Goal: Obtain resource: Obtain resource

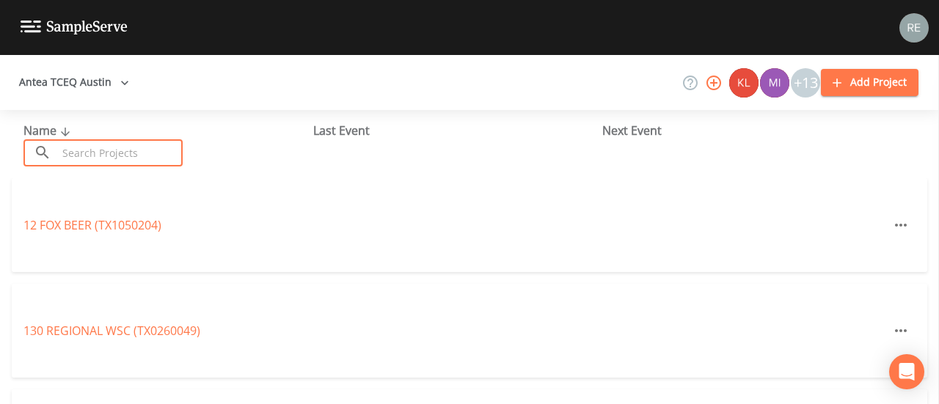
click at [111, 161] on input "text" at bounding box center [119, 152] width 125 height 27
click at [104, 79] on button "Antea TCEQ Austin" at bounding box center [74, 82] width 122 height 27
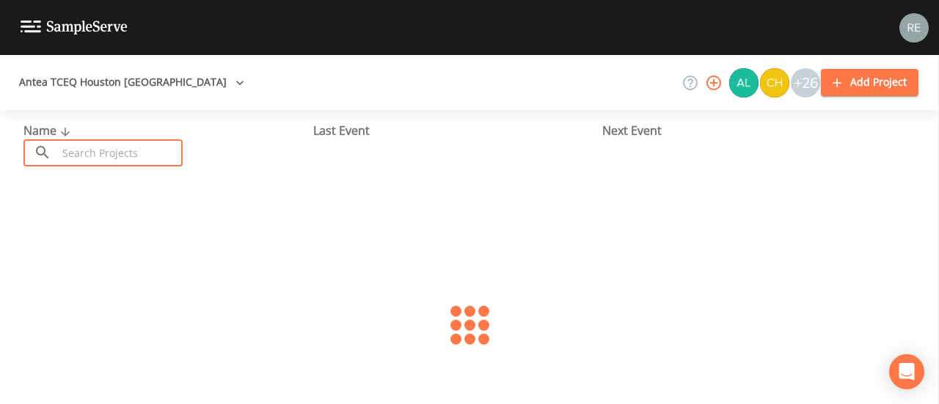
drag, startPoint x: 0, startPoint y: 0, endPoint x: 92, endPoint y: 151, distance: 176.7
click at [92, 151] on input "text" at bounding box center [119, 152] width 125 height 27
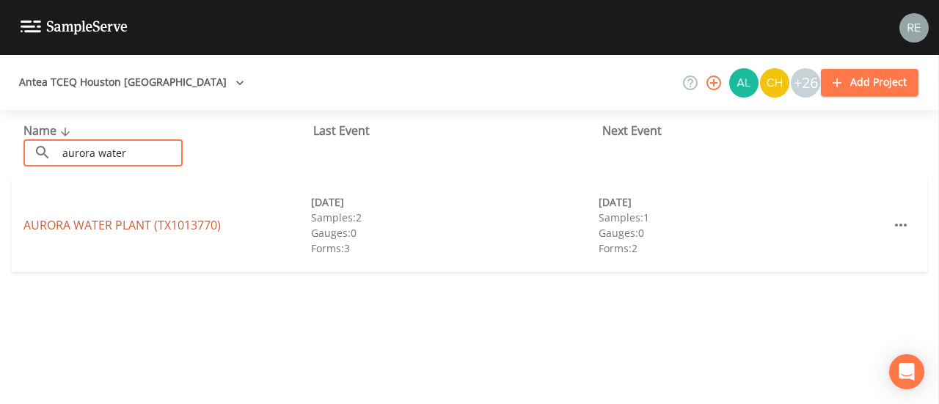
type input "aurora water"
click at [106, 230] on link "[GEOGRAPHIC_DATA] (TX1013770)" at bounding box center [121, 225] width 197 height 16
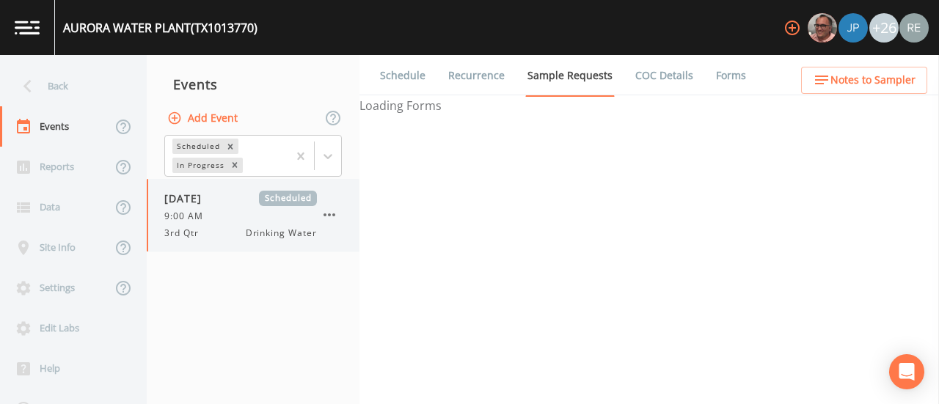
click at [206, 201] on span "[DATE]" at bounding box center [188, 198] width 48 height 15
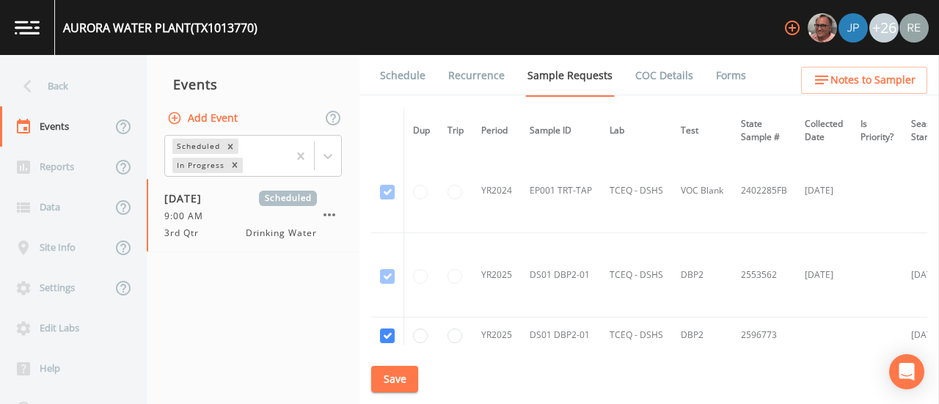
scroll to position [314, 0]
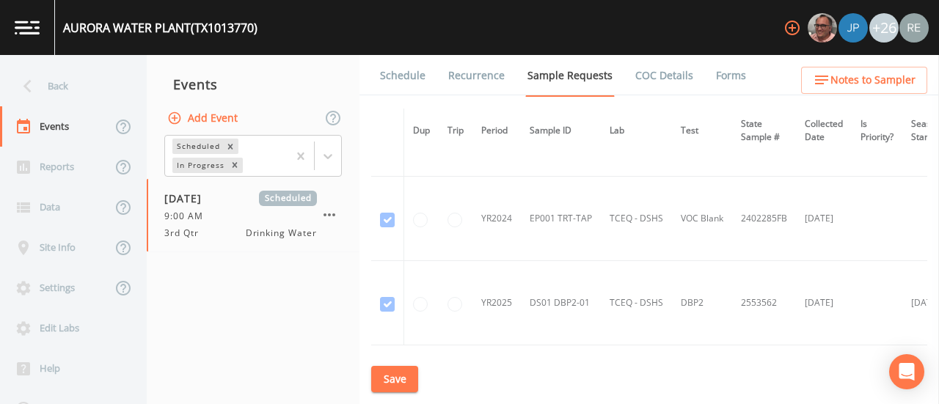
click at [722, 71] on link "Forms" at bounding box center [731, 75] width 34 height 41
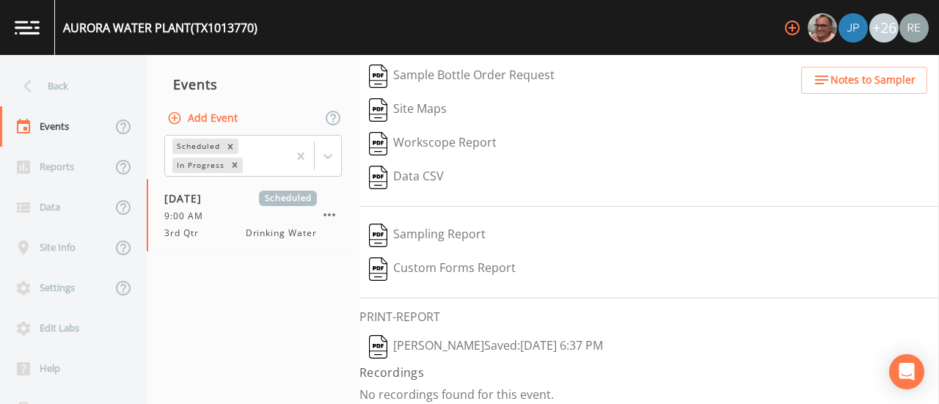
scroll to position [208, 0]
click at [499, 338] on button "[PERSON_NAME]  Saved: [DATE] 6:37 PM" at bounding box center [485, 345] width 253 height 34
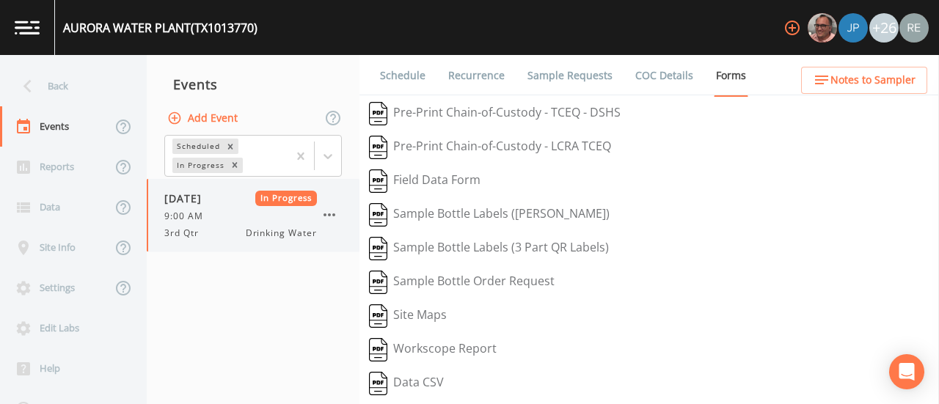
click at [214, 230] on div "3rd Qtr Drinking Water" at bounding box center [240, 233] width 153 height 13
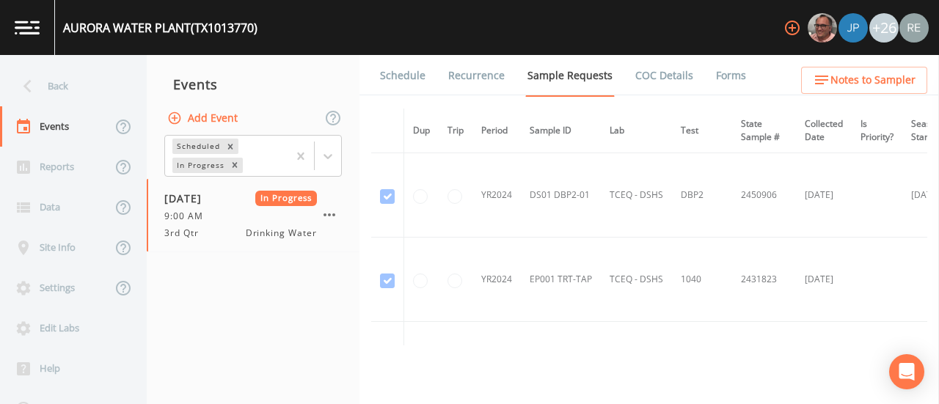
scroll to position [153, 0]
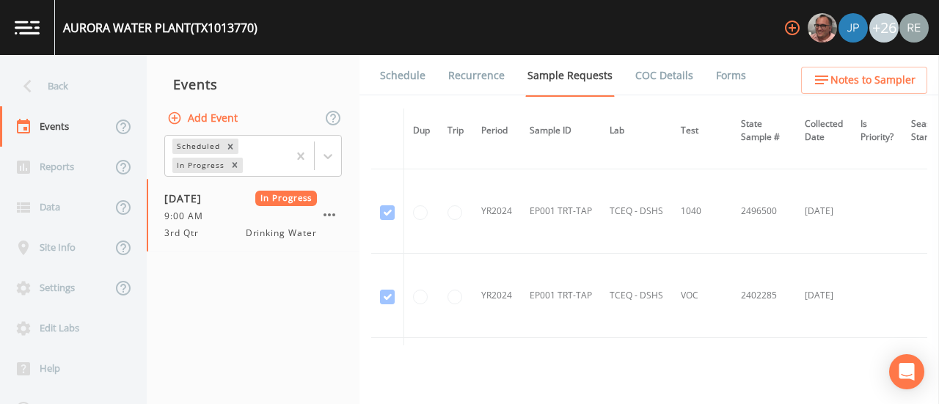
click at [714, 70] on link "Forms" at bounding box center [731, 75] width 34 height 41
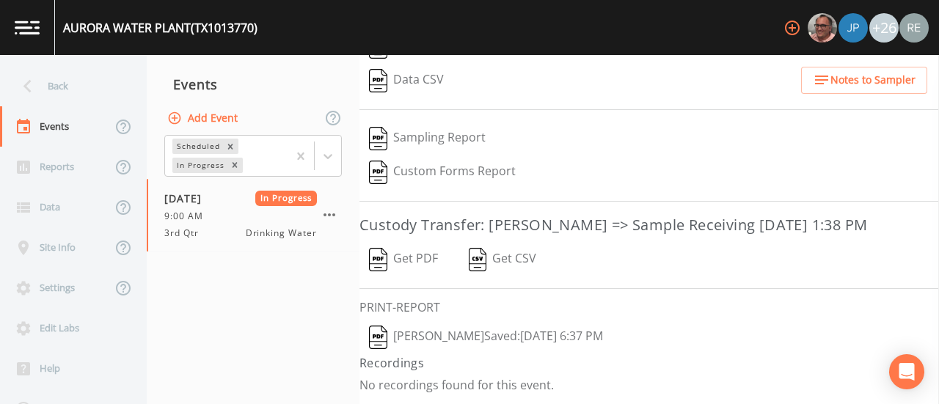
scroll to position [318, 0]
click at [420, 264] on button "Get PDF" at bounding box center [403, 260] width 88 height 34
click at [29, 81] on icon at bounding box center [27, 86] width 8 height 13
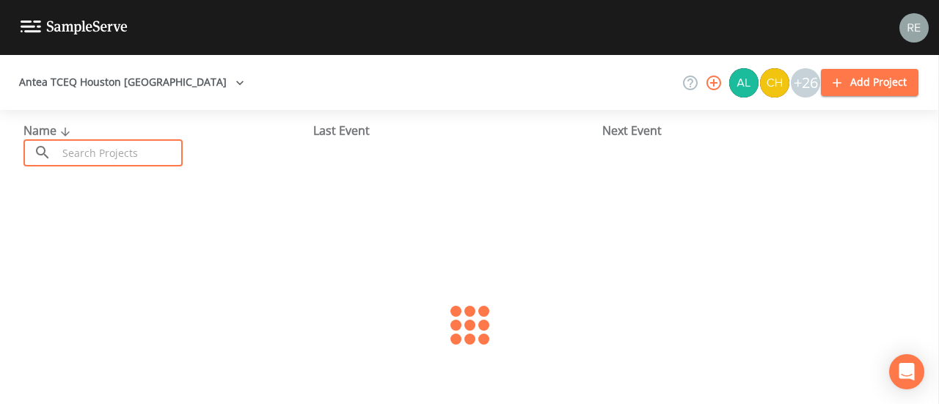
click at [86, 139] on input "text" at bounding box center [119, 152] width 125 height 27
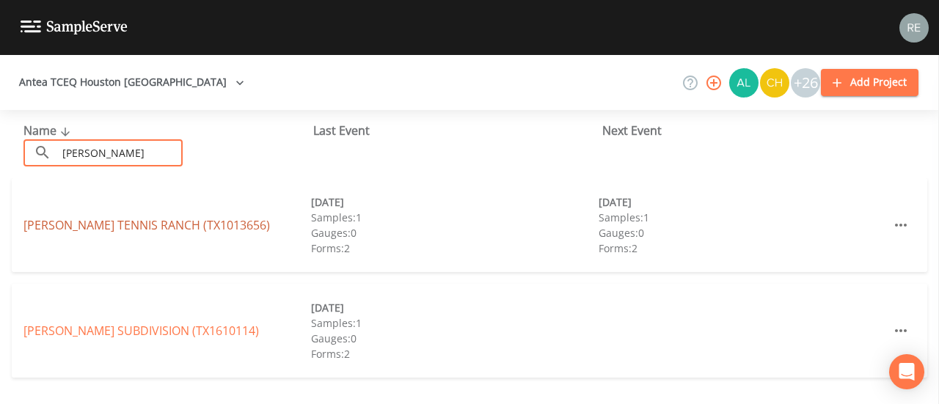
type input "[PERSON_NAME]"
click at [120, 229] on link "[PERSON_NAME][GEOGRAPHIC_DATA] (TX1013656)" at bounding box center [146, 225] width 246 height 16
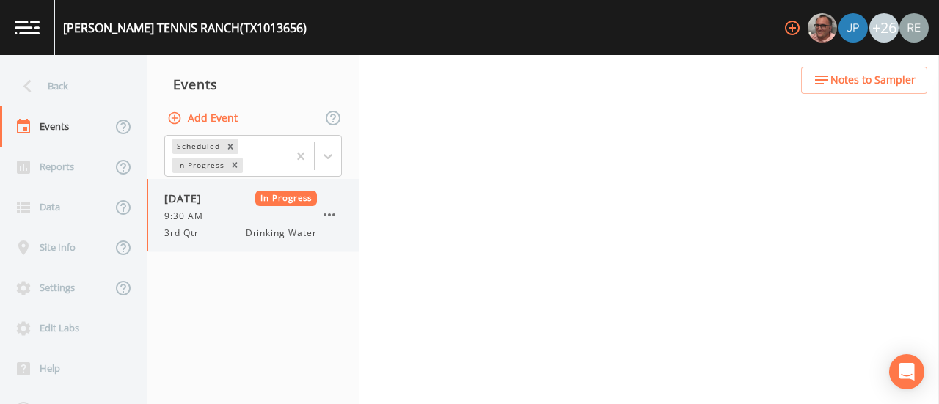
click at [173, 222] on span "9:30 AM" at bounding box center [188, 216] width 48 height 13
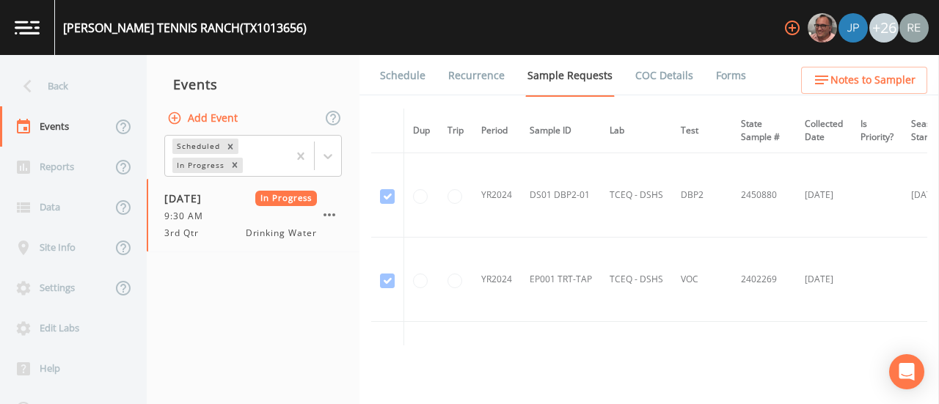
click at [725, 78] on link "Forms" at bounding box center [731, 75] width 34 height 41
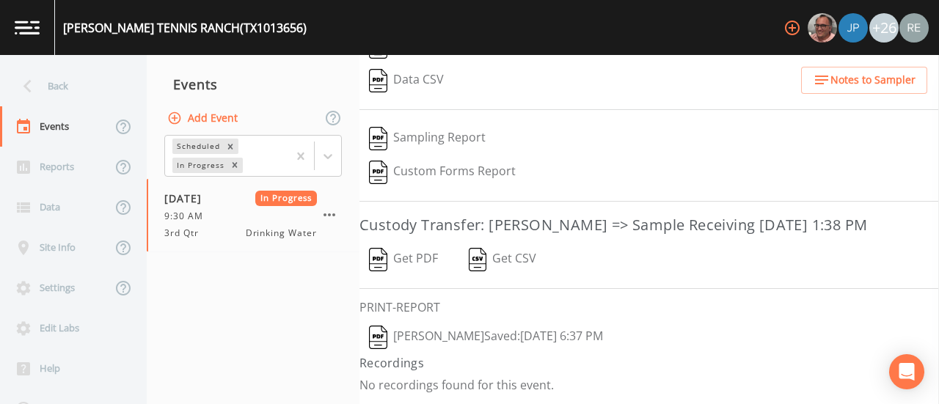
scroll to position [318, 0]
click at [438, 330] on button "[PERSON_NAME]  Saved: [DATE] 6:37 PM" at bounding box center [485, 338] width 253 height 34
click at [400, 260] on button "Get PDF" at bounding box center [403, 260] width 88 height 34
click at [67, 76] on div "Back" at bounding box center [66, 86] width 132 height 40
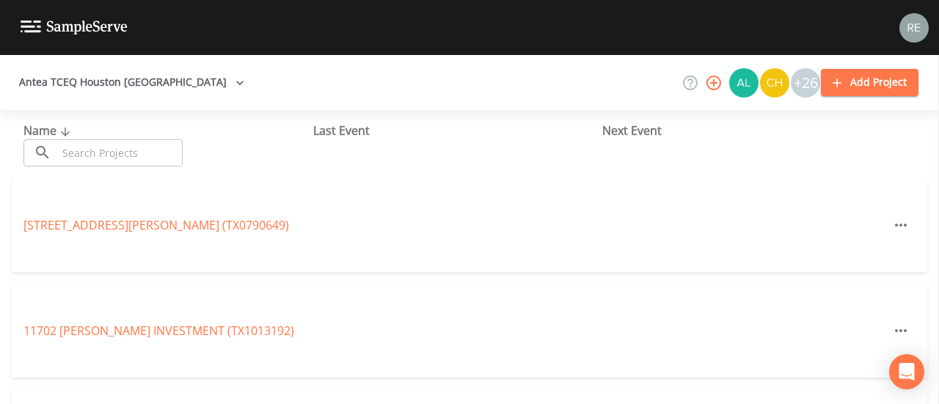
click at [82, 156] on input "text" at bounding box center [119, 152] width 125 height 27
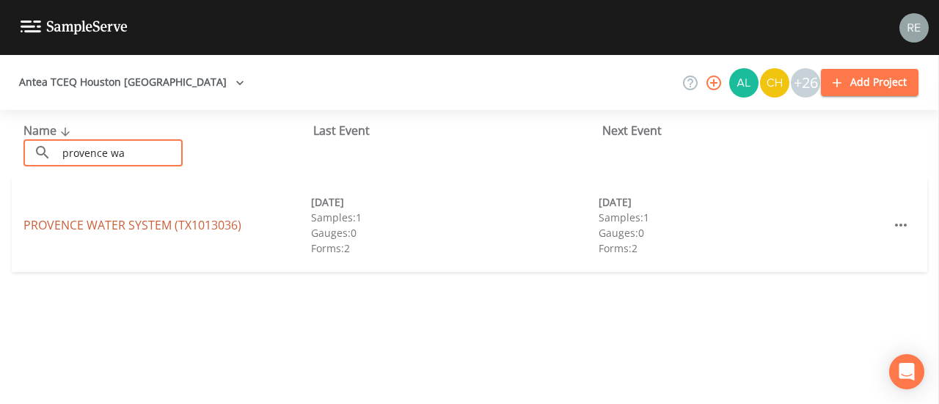
type input "provence wa"
click at [87, 227] on link "PROVENCE WATER SYSTEM (TX1013036)" at bounding box center [132, 225] width 218 height 16
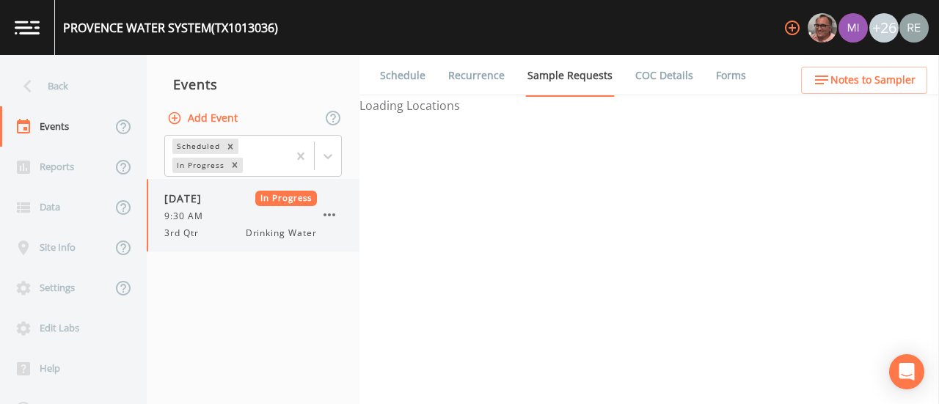
click at [205, 211] on span "9:30 AM" at bounding box center [188, 216] width 48 height 13
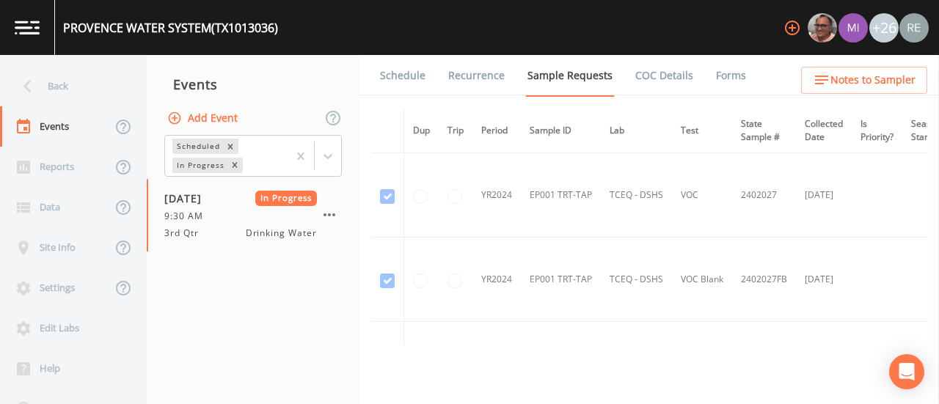
click at [718, 78] on link "Forms" at bounding box center [731, 75] width 34 height 41
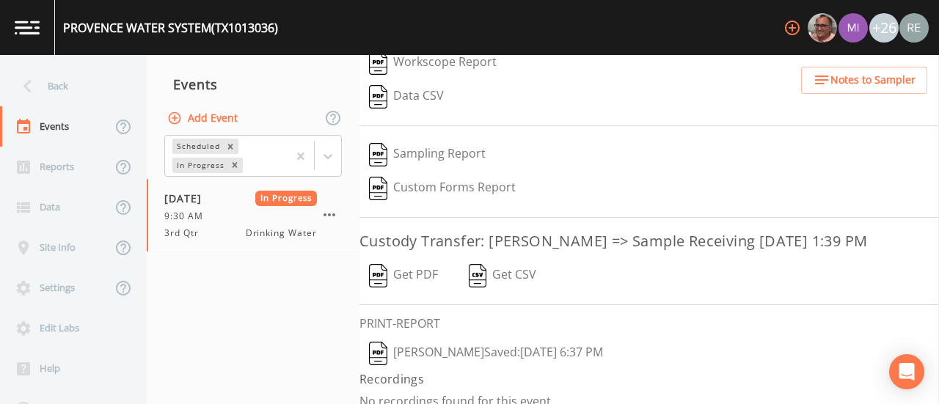
scroll to position [289, 0]
click at [511, 365] on button "[PERSON_NAME]  Saved: [DATE] 6:37 PM" at bounding box center [485, 351] width 253 height 34
click at [403, 288] on button "Get PDF" at bounding box center [403, 274] width 88 height 34
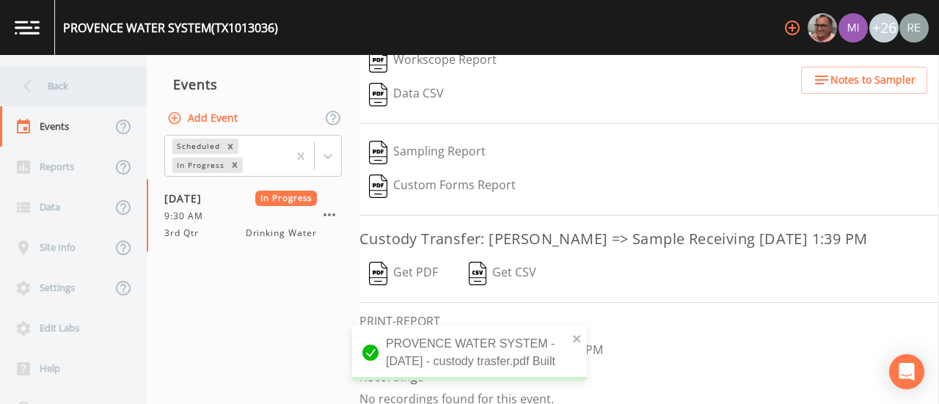
click at [43, 81] on div "Back" at bounding box center [66, 86] width 132 height 40
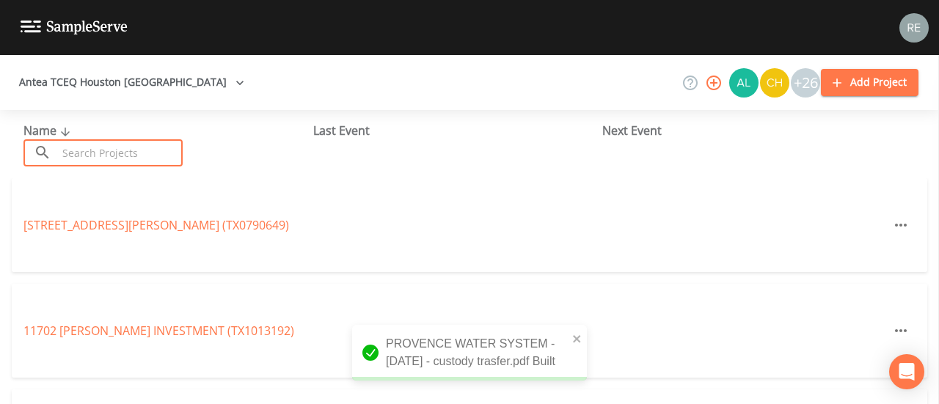
click at [87, 153] on input "text" at bounding box center [119, 152] width 125 height 27
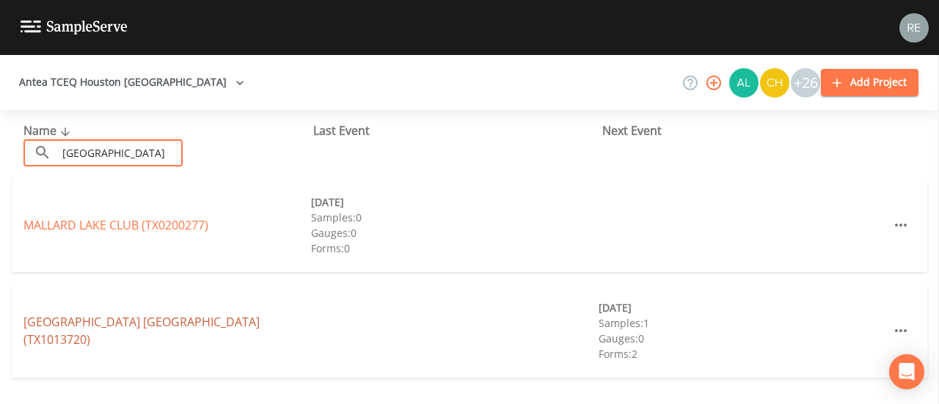
type input "mallard lake"
click at [124, 326] on link "MALLARD LAKE RANCH DETOX CENTER (TX1013720)" at bounding box center [141, 331] width 236 height 34
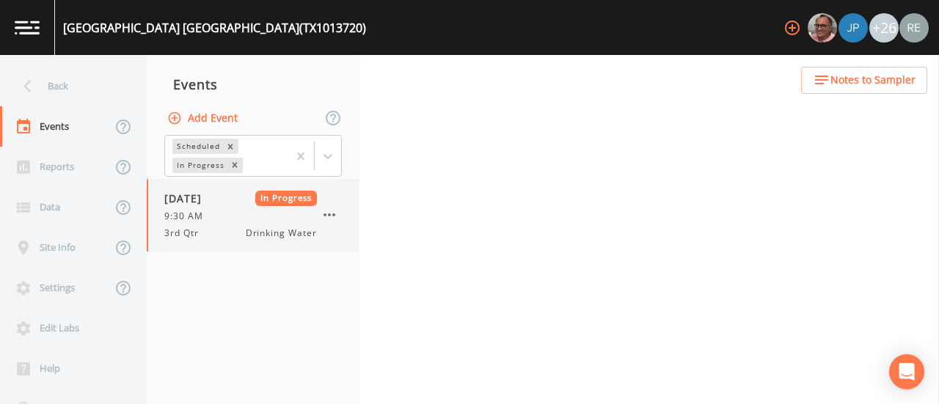
click at [202, 228] on span "3rd Qtr" at bounding box center [185, 233] width 43 height 13
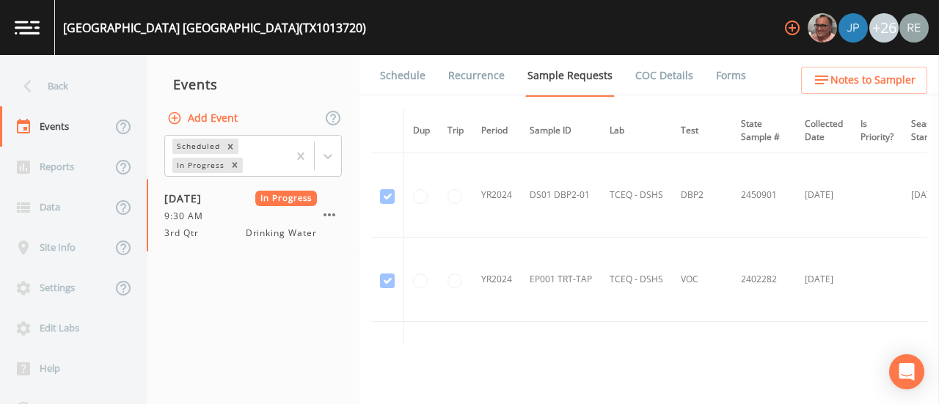
click at [717, 72] on link "Forms" at bounding box center [731, 75] width 34 height 41
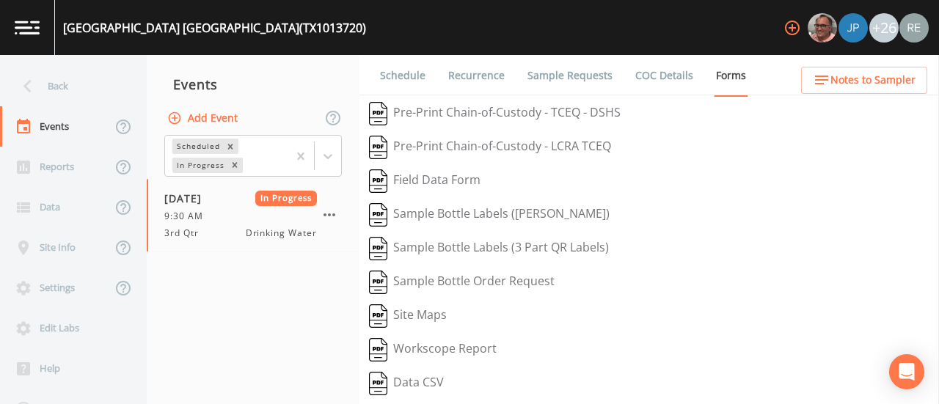
scroll to position [318, 0]
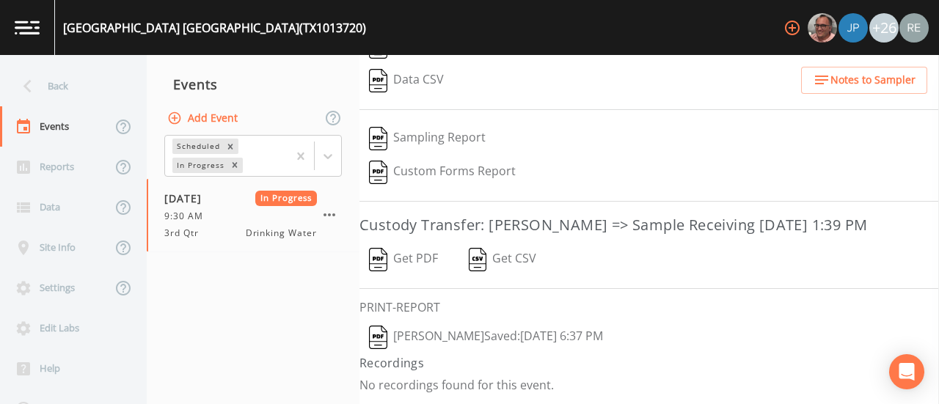
click at [483, 335] on button "[PERSON_NAME]  Saved: [DATE] 6:37 PM" at bounding box center [485, 338] width 253 height 34
click at [411, 257] on button "Get PDF" at bounding box center [403, 260] width 88 height 34
click at [58, 79] on div "Back" at bounding box center [66, 86] width 132 height 40
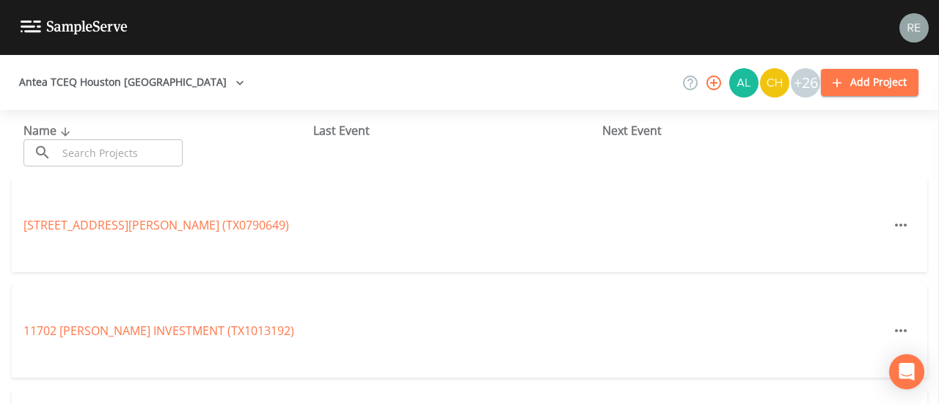
click at [92, 146] on input "text" at bounding box center [119, 152] width 125 height 27
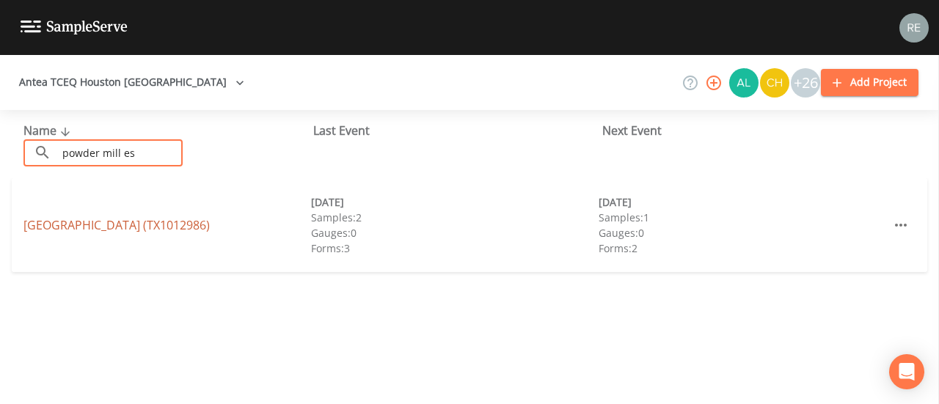
type input "powder mill es"
click at [92, 219] on link "POWDER MILL ESTATES (TX1012986)" at bounding box center [116, 225] width 186 height 16
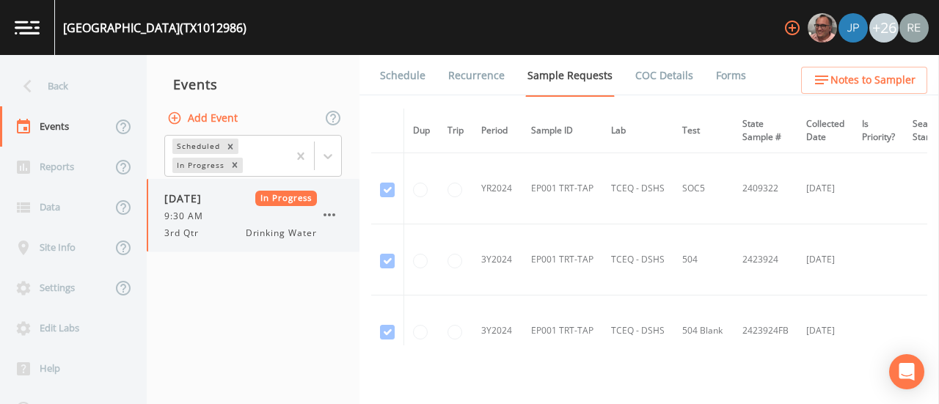
click at [164, 197] on span "[DATE]" at bounding box center [188, 198] width 48 height 15
click at [730, 78] on link "Forms" at bounding box center [731, 75] width 34 height 41
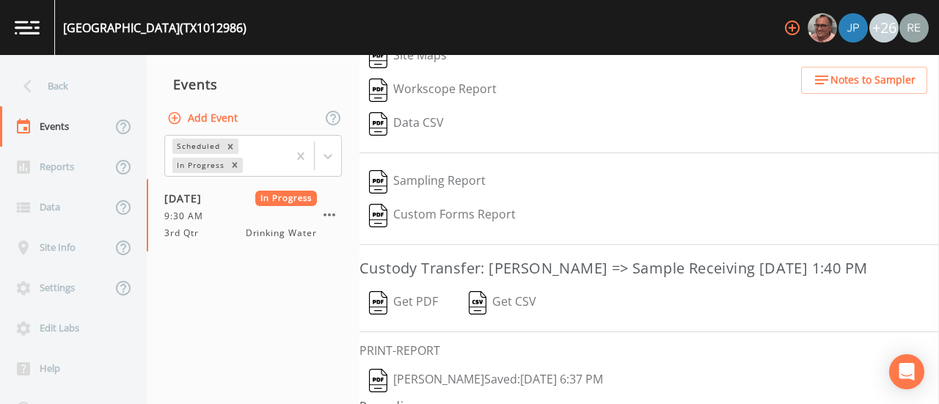
scroll to position [318, 0]
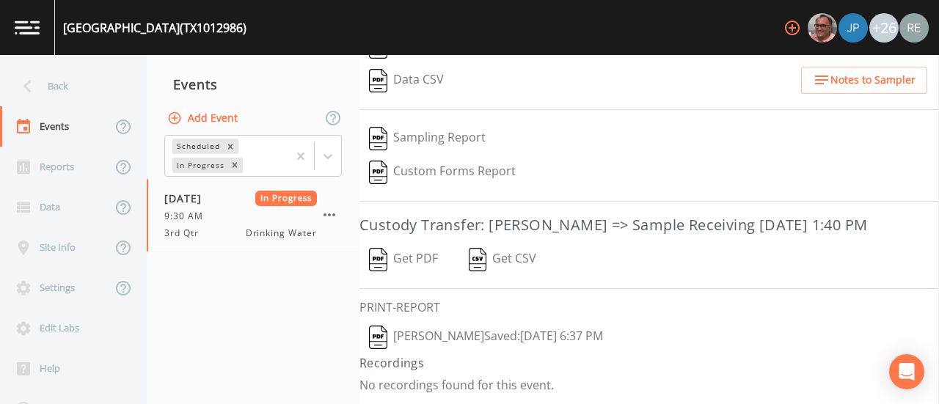
click at [490, 337] on button "[PERSON_NAME]  Saved: [DATE] 6:37 PM" at bounding box center [485, 338] width 253 height 34
click at [409, 263] on button "Get PDF" at bounding box center [403, 260] width 88 height 34
click at [48, 78] on div "Back" at bounding box center [66, 86] width 132 height 40
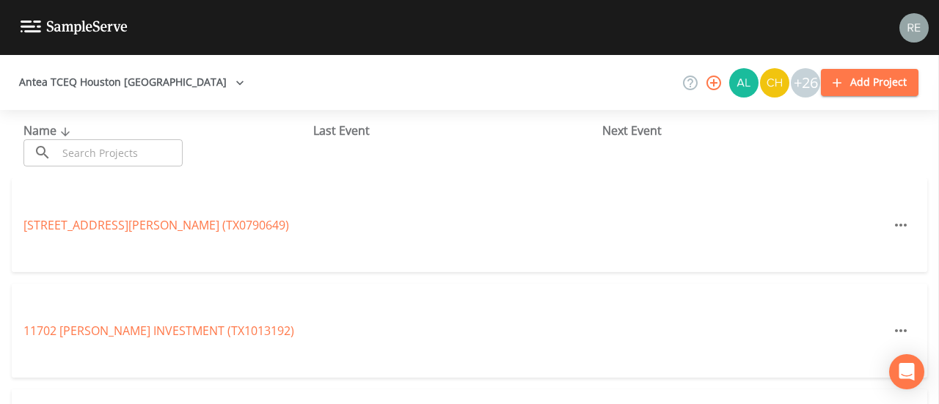
click at [121, 154] on input "text" at bounding box center [119, 152] width 125 height 27
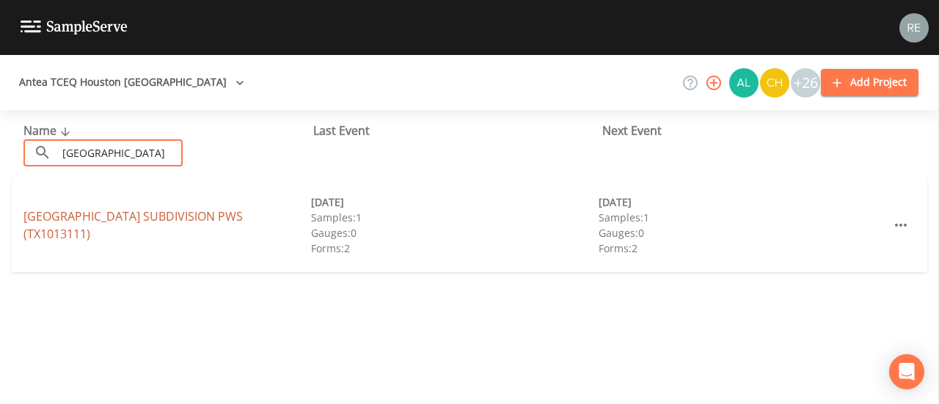
type input "lincoln square"
click at [106, 227] on link "LINCOLN SQUARE SUBDIVISION PWS (TX1013111)" at bounding box center [132, 225] width 219 height 34
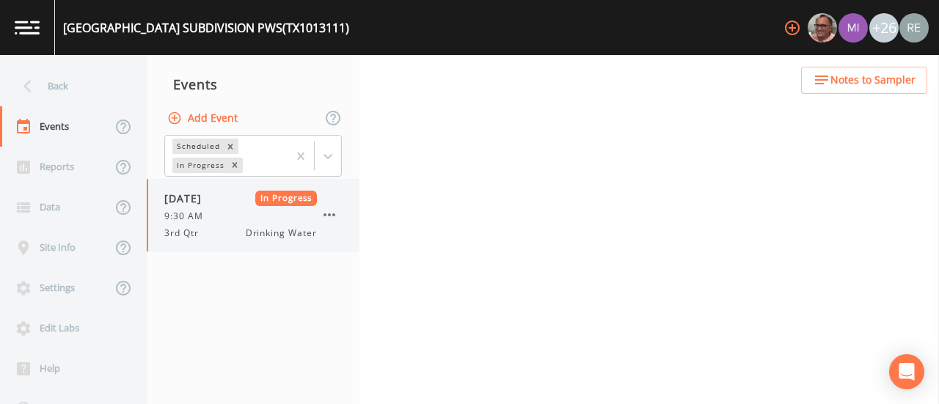
click at [200, 222] on span "9:30 AM" at bounding box center [188, 216] width 48 height 13
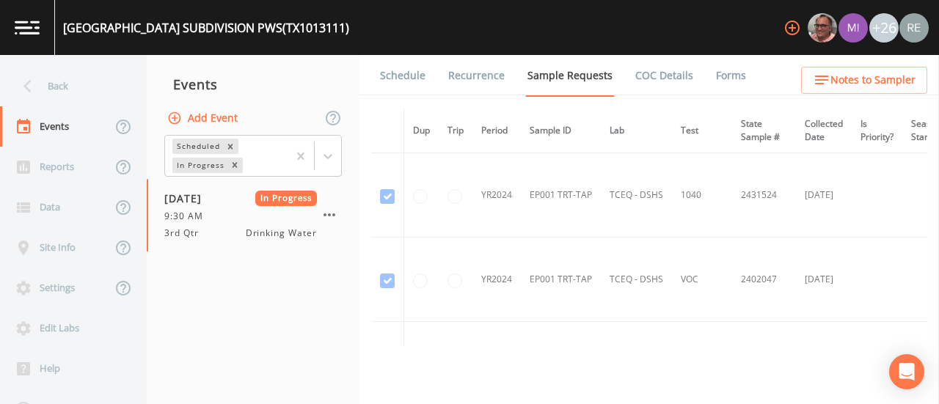
click at [714, 78] on link "Forms" at bounding box center [731, 75] width 34 height 41
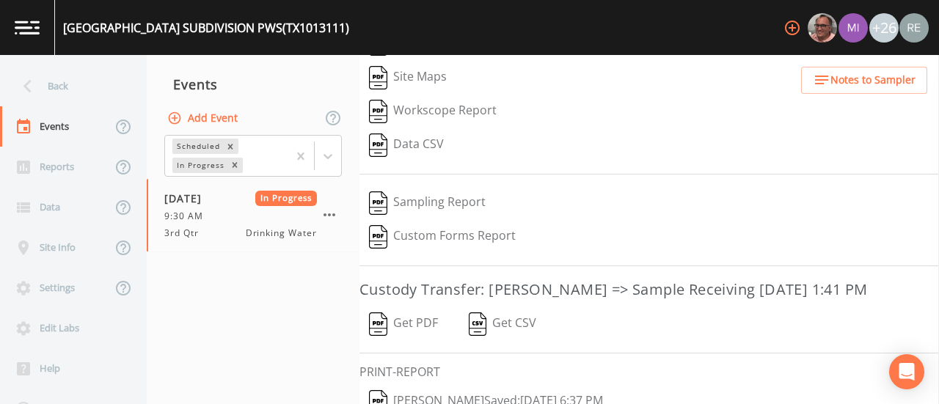
scroll to position [318, 0]
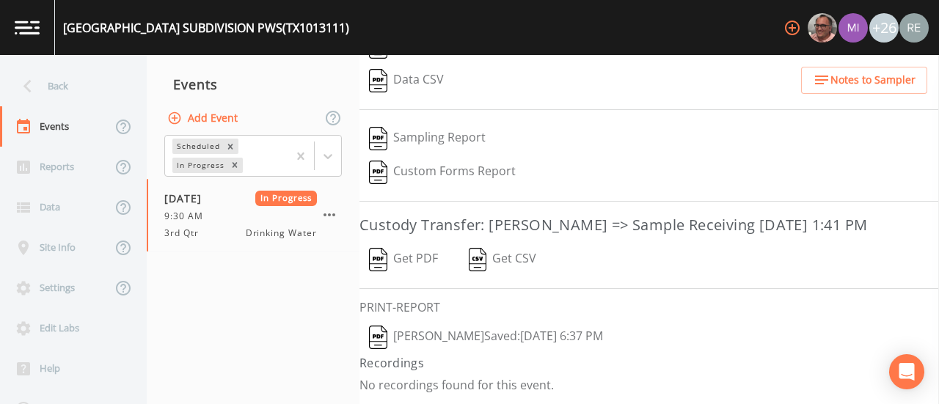
click at [498, 331] on button "[PERSON_NAME]  Saved: [DATE] 6:37 PM" at bounding box center [485, 338] width 253 height 34
click at [425, 257] on button "Get PDF" at bounding box center [403, 260] width 88 height 34
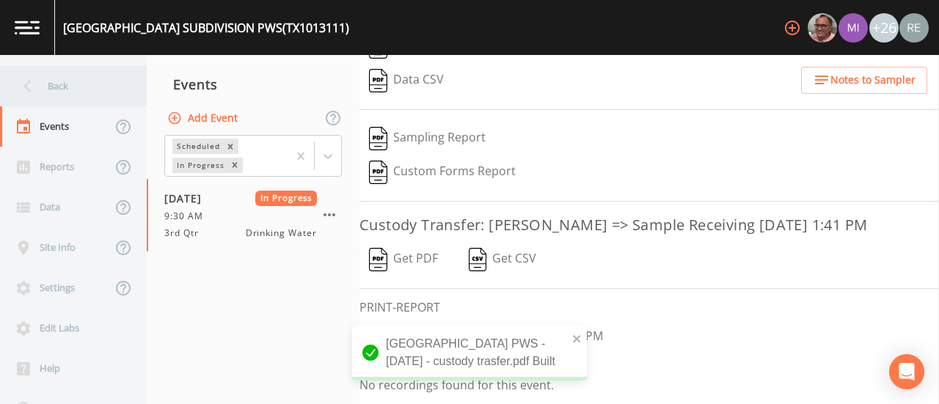
click at [50, 88] on div "Back" at bounding box center [66, 86] width 132 height 40
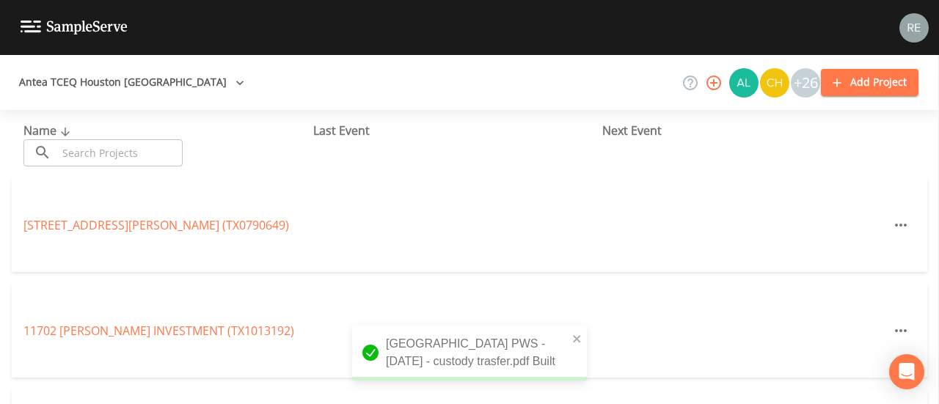
click at [73, 151] on input "text" at bounding box center [119, 152] width 125 height 27
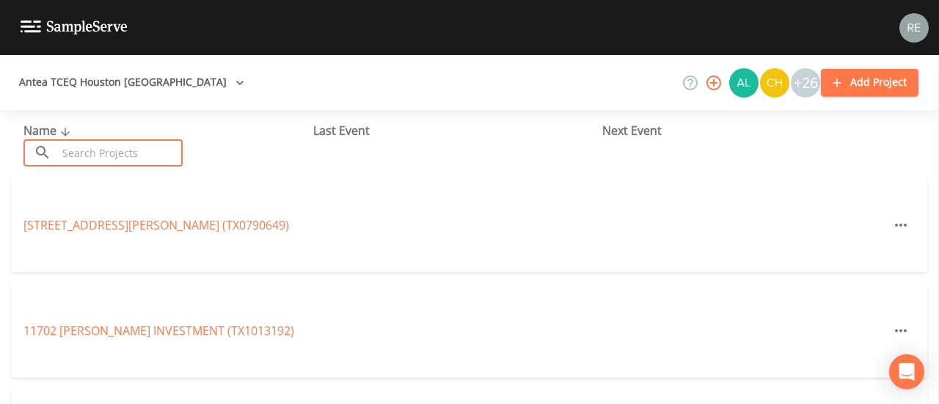
click at [86, 158] on input "text" at bounding box center [119, 152] width 125 height 27
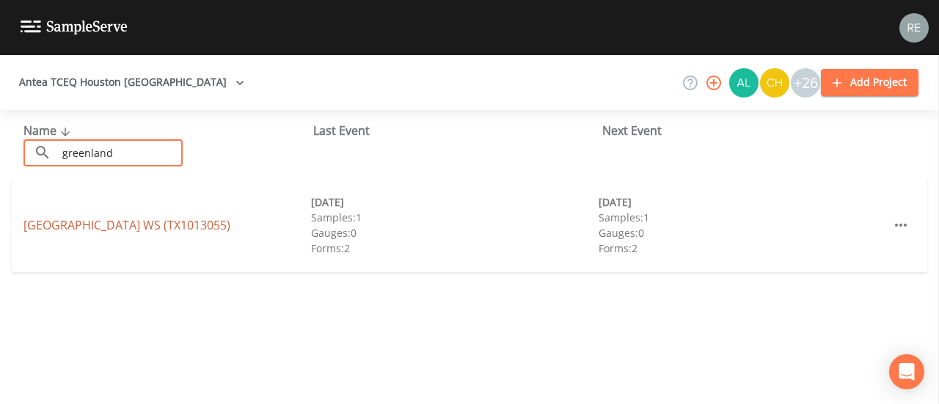
type input "greenland"
click at [71, 221] on link "GREENLAND SQUARE SUBDIVISION WS (TX1013055)" at bounding box center [126, 225] width 207 height 16
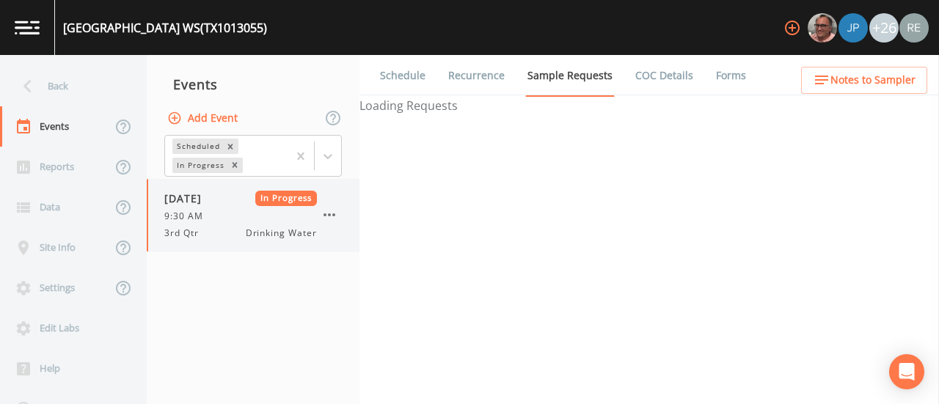
click at [234, 211] on div "9:30 AM" at bounding box center [240, 216] width 153 height 13
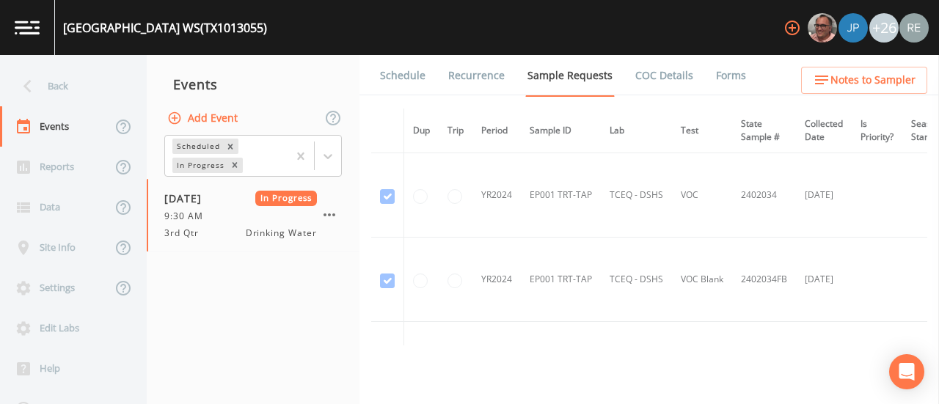
click at [714, 77] on link "Forms" at bounding box center [731, 75] width 34 height 41
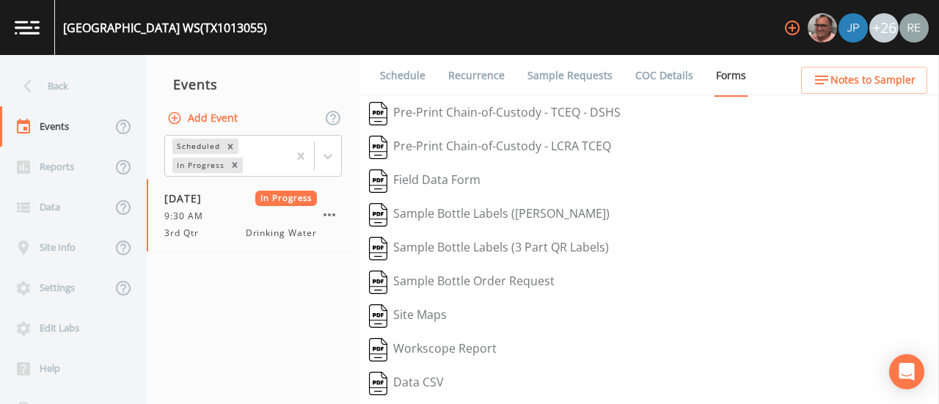
scroll to position [318, 0]
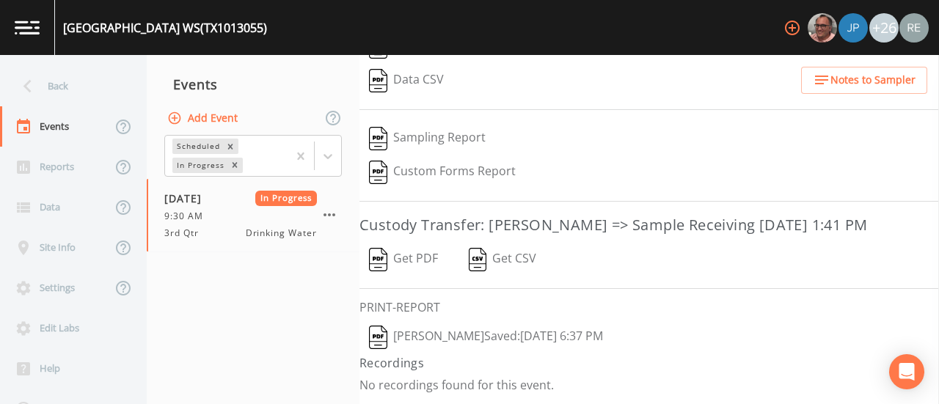
click at [504, 334] on button "[PERSON_NAME]  Saved: [DATE] 6:37 PM" at bounding box center [485, 338] width 253 height 34
click at [400, 257] on button "Get PDF" at bounding box center [403, 260] width 88 height 34
